Goal: Task Accomplishment & Management: Manage account settings

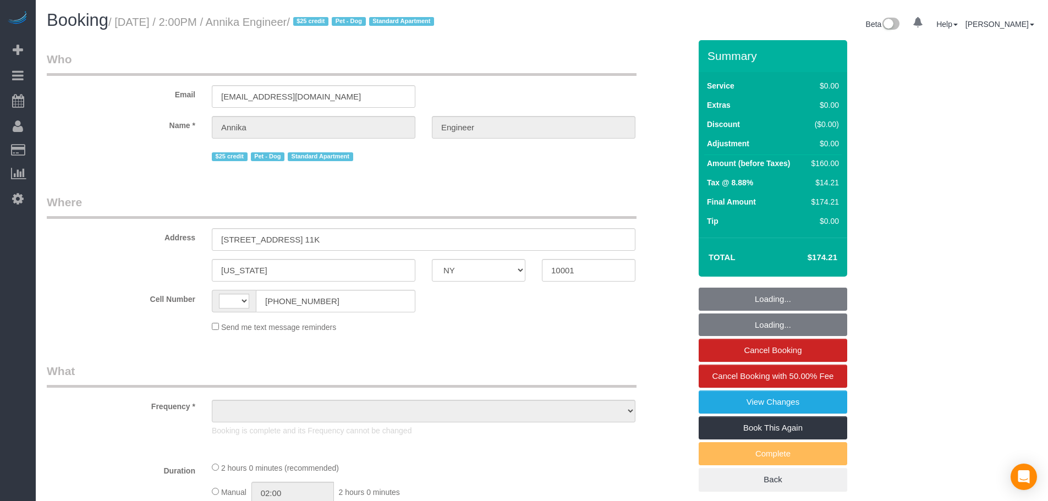
select select "NY"
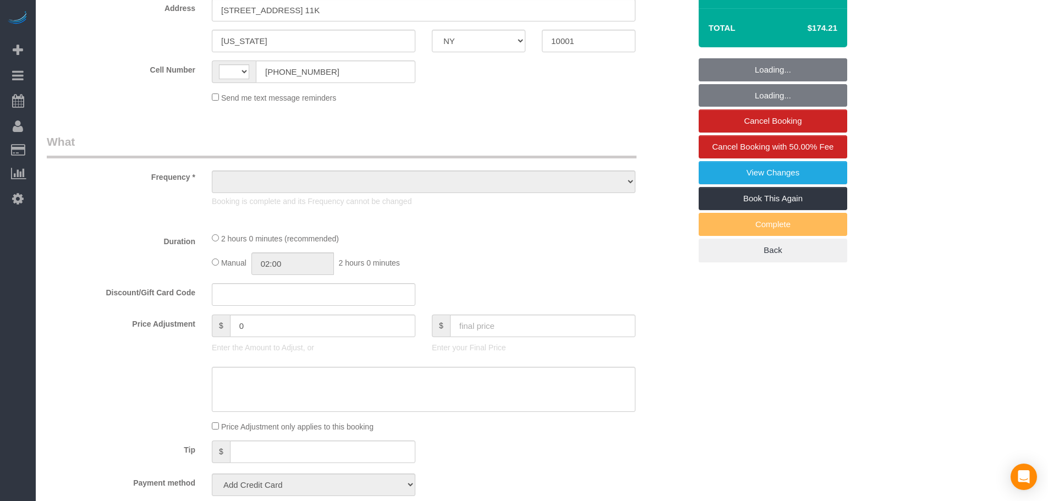
select select "string:[GEOGRAPHIC_DATA]"
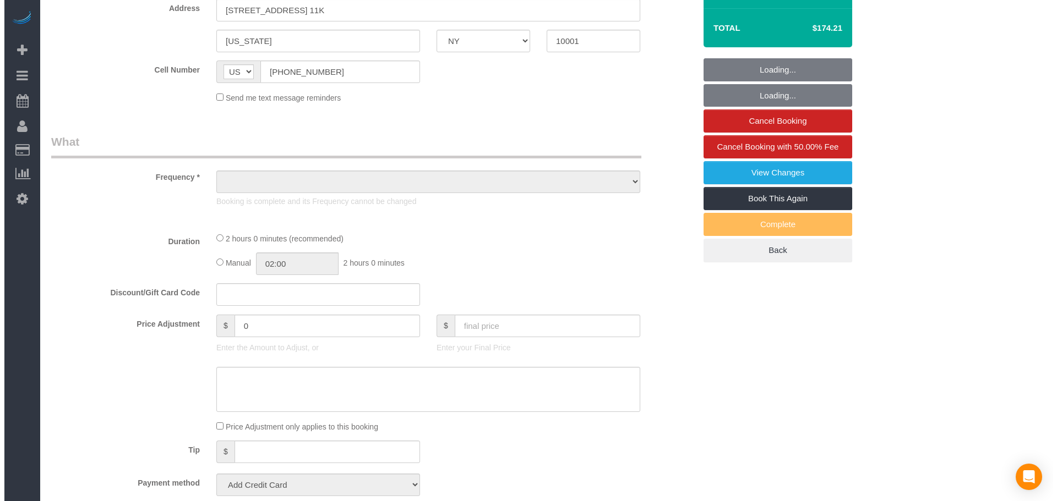
scroll to position [275, 0]
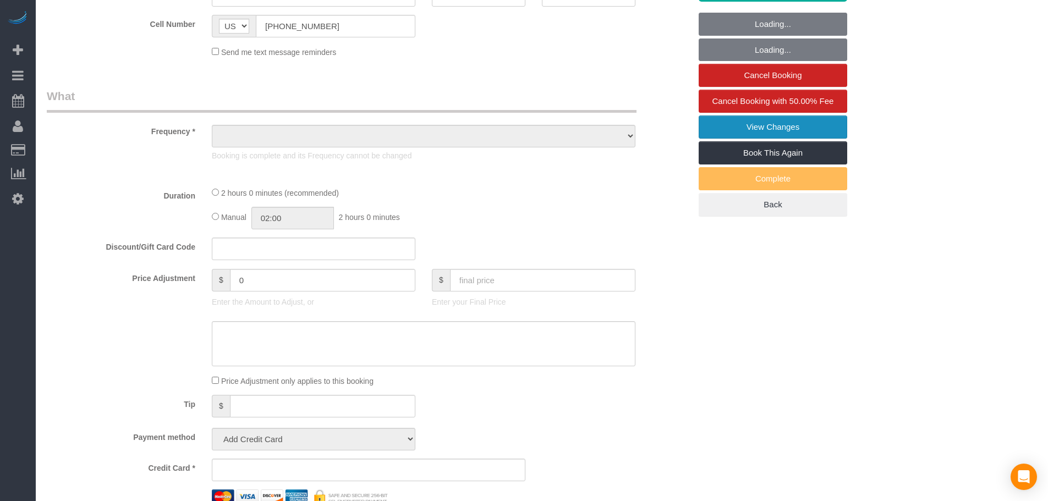
select select "object:836"
click at [799, 120] on link "View Changes" at bounding box center [773, 127] width 149 height 23
select select "1"
select select "number:89"
select select "number:90"
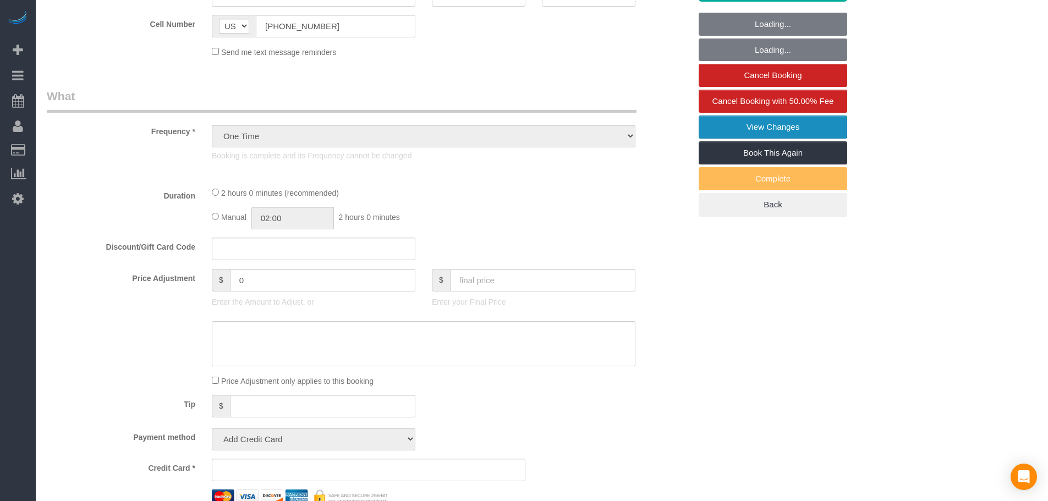
select select "number:13"
select select "number:5"
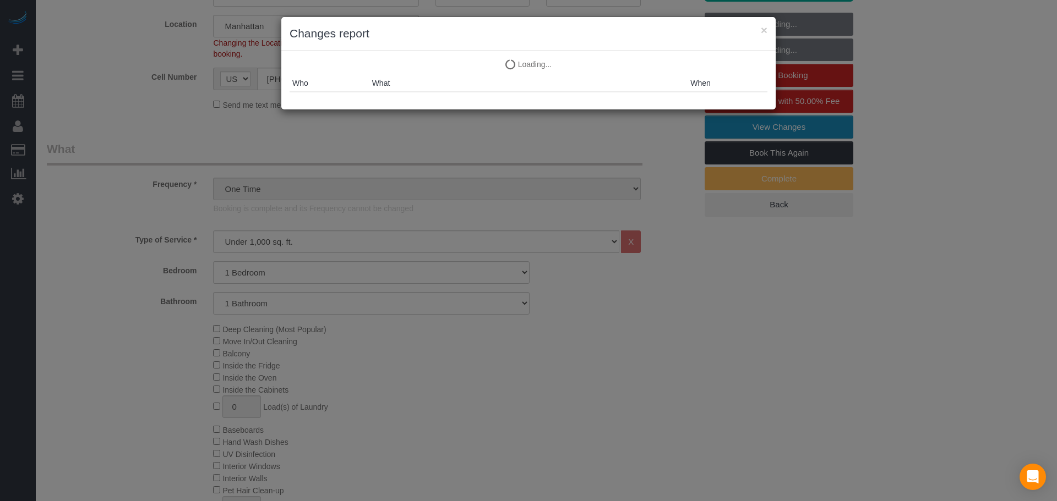
select select "string:stripe-pm_1S9AVr4VGloSiKo7xhoanRqz"
select select "object:1107"
select select "1"
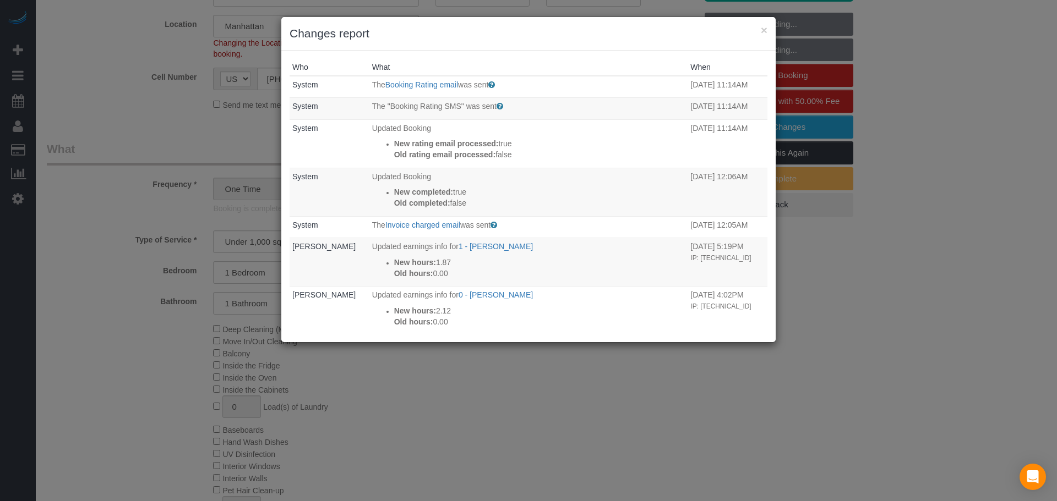
select select "spot1"
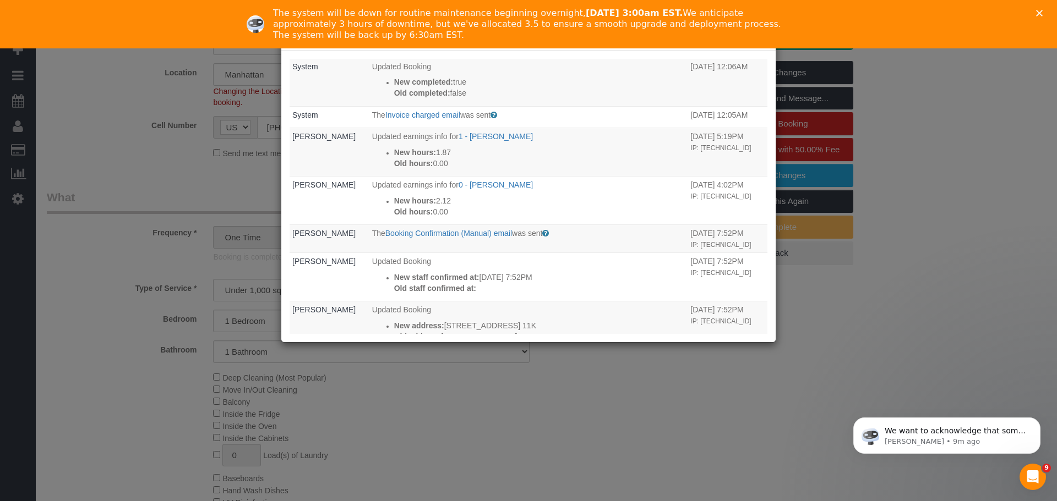
scroll to position [0, 0]
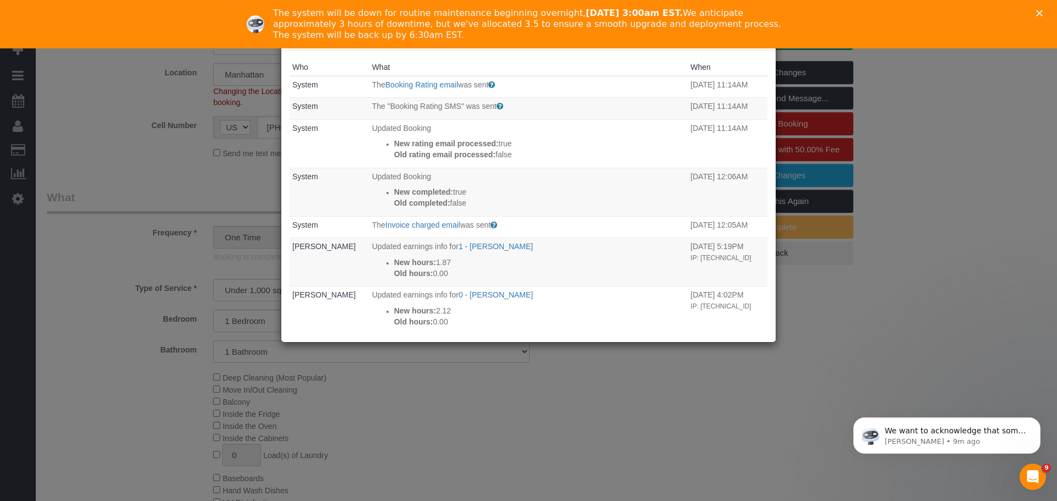
click at [1045, 4] on div "The system will be down for routine maintenance beginning overnight, [DATE] 3:0…" at bounding box center [528, 24] width 1057 height 48
click at [1043, 11] on div "Close" at bounding box center [1041, 13] width 11 height 7
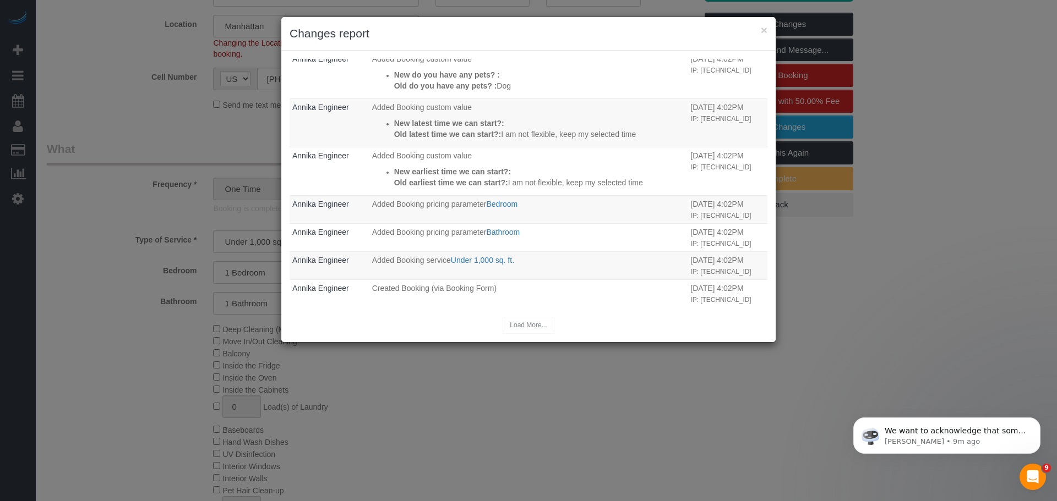
scroll to position [771, 0]
click at [513, 323] on div "Load More..." at bounding box center [528, 325] width 478 height 17
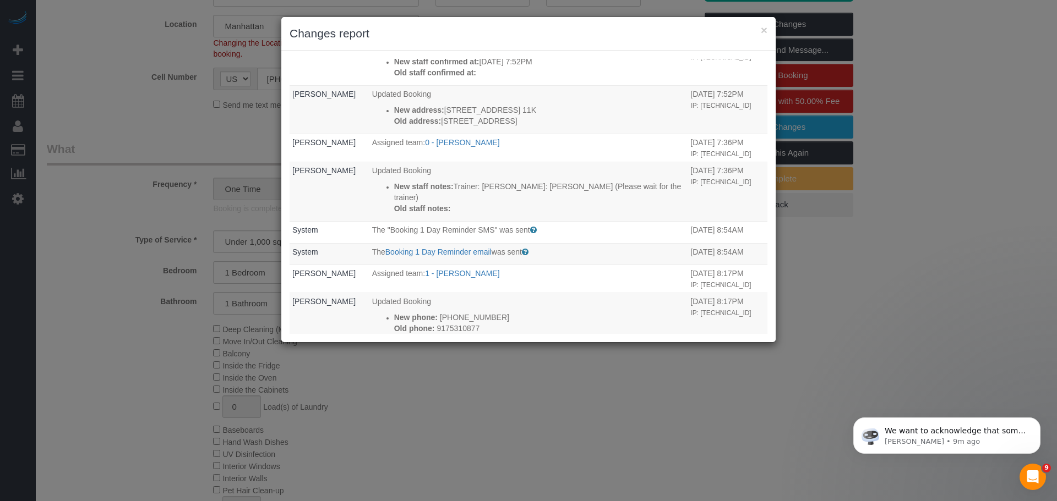
scroll to position [330, 0]
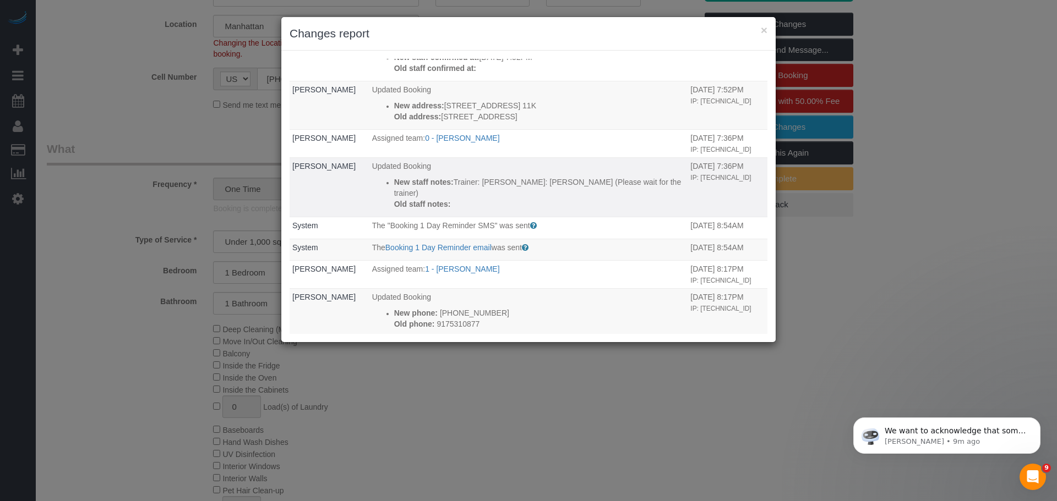
click at [325, 199] on td "[PERSON_NAME]" at bounding box center [329, 187] width 80 height 59
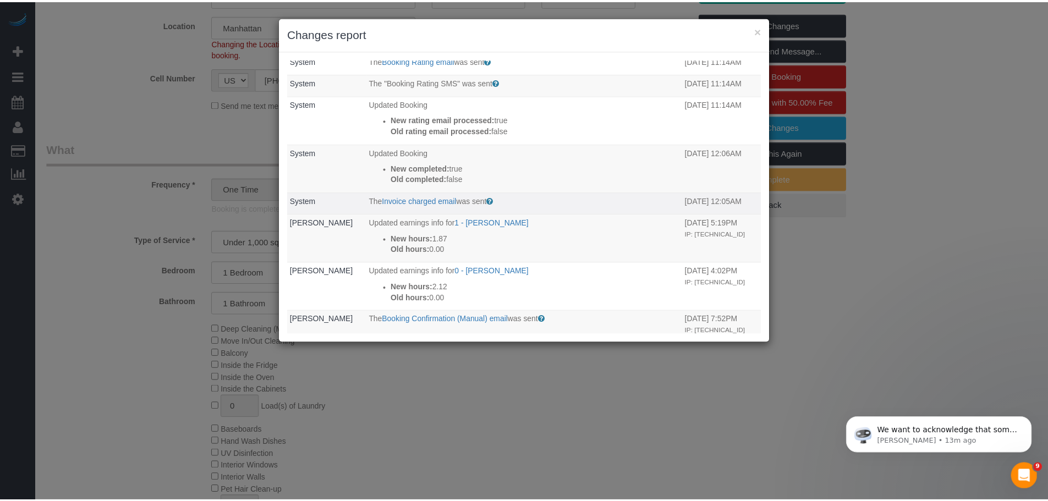
scroll to position [0, 0]
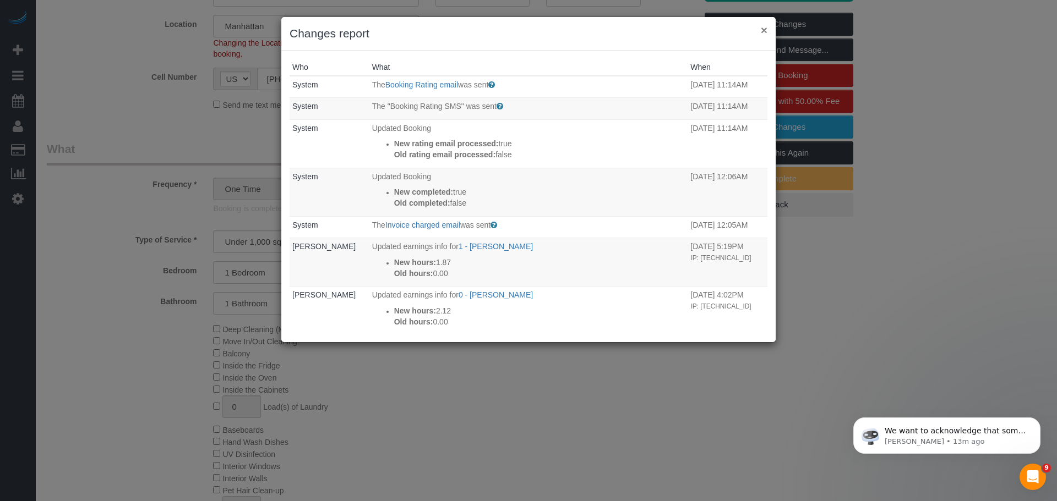
click at [763, 32] on button "×" at bounding box center [764, 30] width 7 height 12
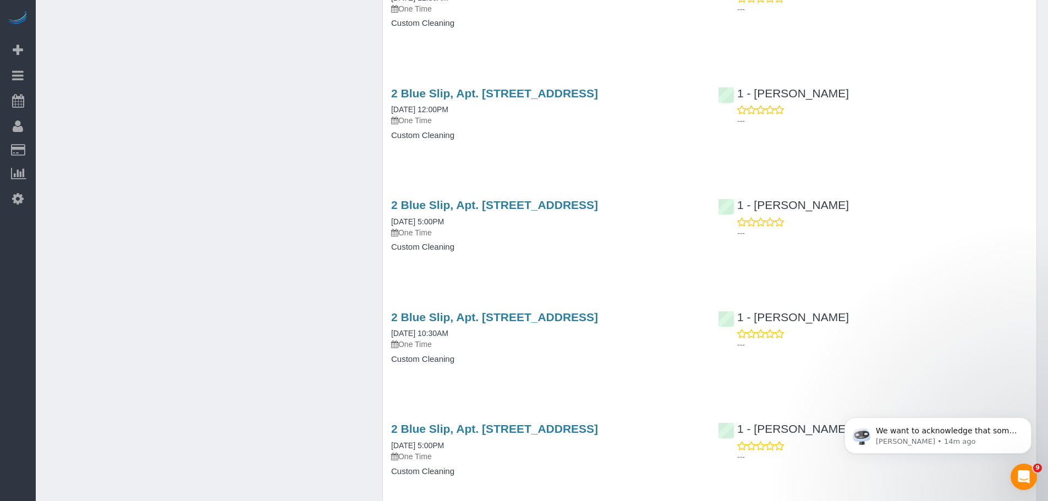
scroll to position [1107, 0]
